Goal: Communication & Community: Connect with others

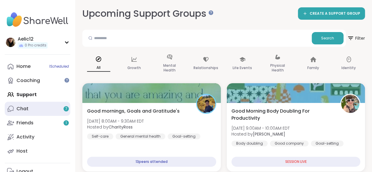
click at [45, 110] on link "Chat 7" at bounding box center [37, 109] width 65 height 14
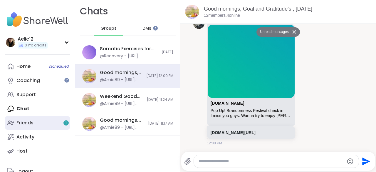
click at [36, 120] on link "Friends 1" at bounding box center [37, 123] width 65 height 14
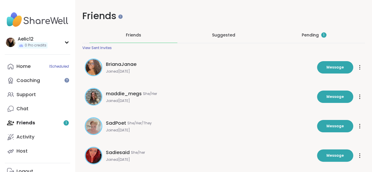
click at [301, 33] on div "Pending 1" at bounding box center [313, 35] width 25 height 6
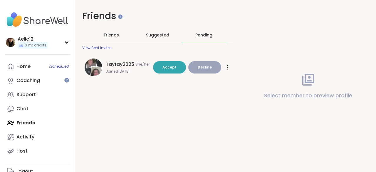
click at [194, 70] on button "Decline" at bounding box center [204, 67] width 33 height 12
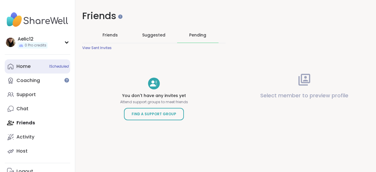
click at [34, 67] on link "Home 1 Scheduled" at bounding box center [37, 66] width 65 height 14
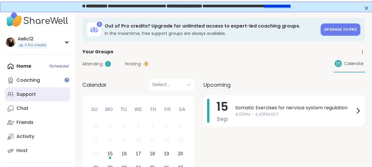
click at [56, 92] on link "Support" at bounding box center [37, 95] width 65 height 14
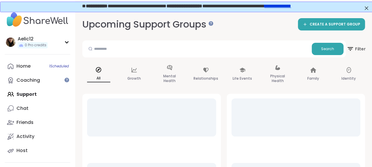
click at [361, 48] on span "Filter" at bounding box center [355, 49] width 19 height 15
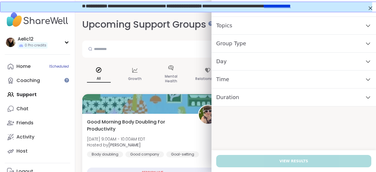
click at [297, 82] on div "Time" at bounding box center [293, 79] width 164 height 18
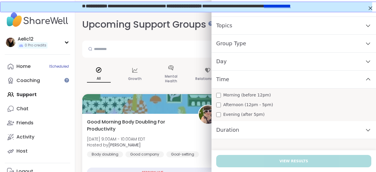
click at [272, 95] on div "Morning (before 12pm)" at bounding box center [293, 95] width 155 height 6
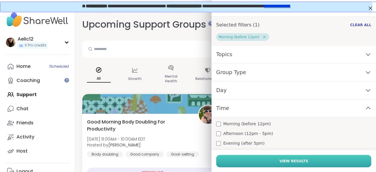
click at [263, 160] on button "View Results" at bounding box center [293, 161] width 155 height 12
